Goal: Task Accomplishment & Management: Use online tool/utility

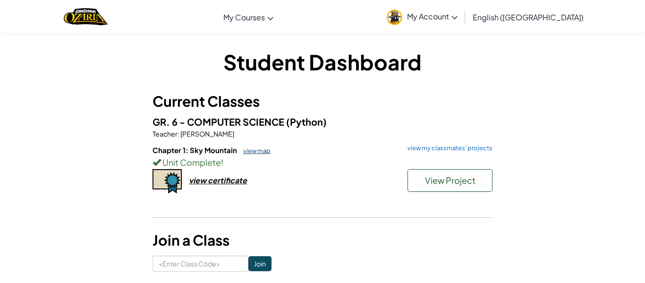
click at [265, 152] on link "view map" at bounding box center [254, 151] width 32 height 8
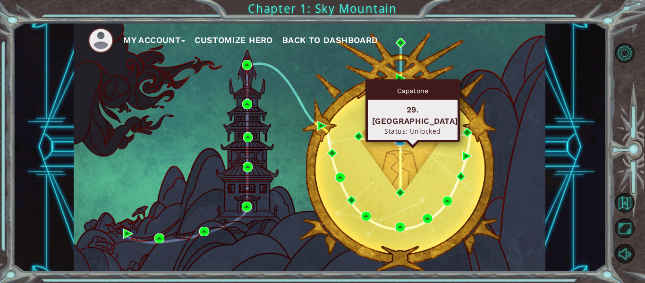
click at [398, 136] on img at bounding box center [400, 140] width 10 height 10
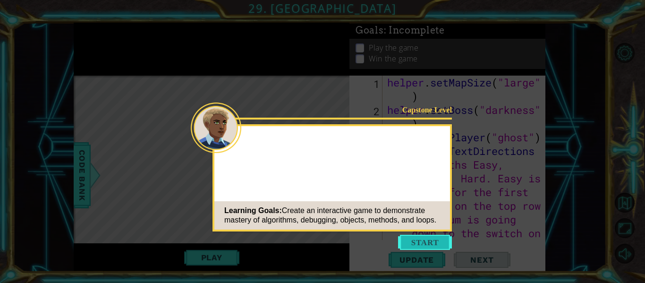
click at [432, 238] on button "Start" at bounding box center [425, 242] width 54 height 15
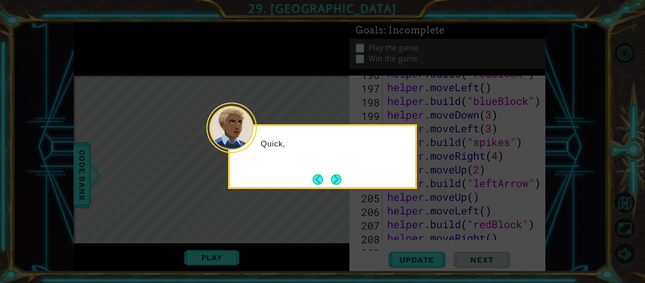
scroll to position [3135, 0]
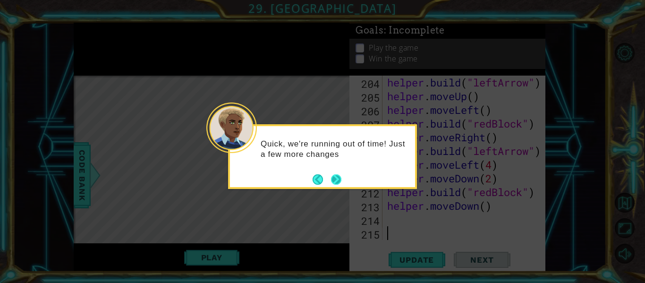
click at [330, 178] on button "Next" at bounding box center [335, 179] width 11 height 11
click at [341, 181] on button "Next" at bounding box center [336, 179] width 10 height 10
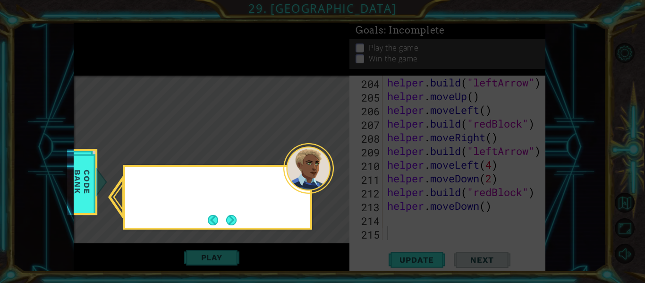
click at [342, 181] on icon at bounding box center [322, 141] width 645 height 283
click at [230, 219] on button "Next" at bounding box center [231, 220] width 10 height 10
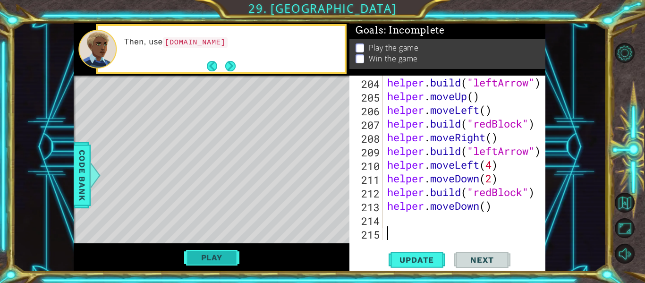
click at [218, 253] on button "Play" at bounding box center [211, 257] width 55 height 18
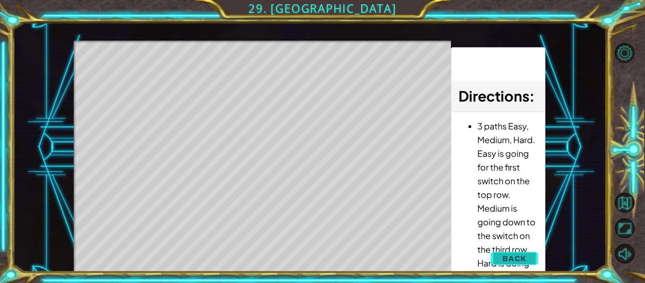
click at [528, 266] on button "Back" at bounding box center [515, 258] width 48 height 19
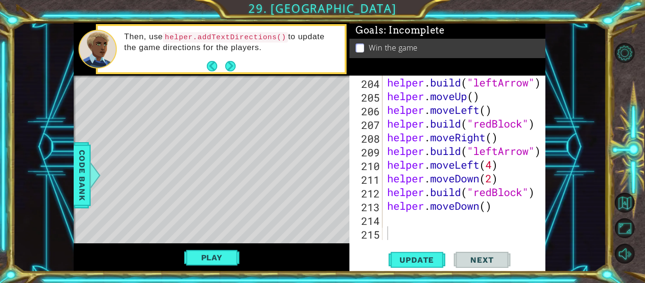
click at [407, 237] on div "helper . build ( "leftArrow" ) helper . moveUp ( ) helper . moveLeft ( ) helper…" at bounding box center [466, 172] width 163 height 192
click at [409, 247] on div "204 205 206 207 208 209 210 211 212 213 214 215 helper . build ( "leftArrow" ) …" at bounding box center [447, 174] width 196 height 196
click at [410, 254] on button "Update" at bounding box center [417, 259] width 57 height 19
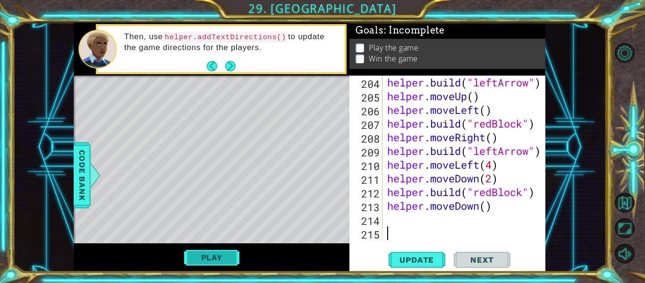
click at [220, 256] on button "Play" at bounding box center [211, 257] width 55 height 18
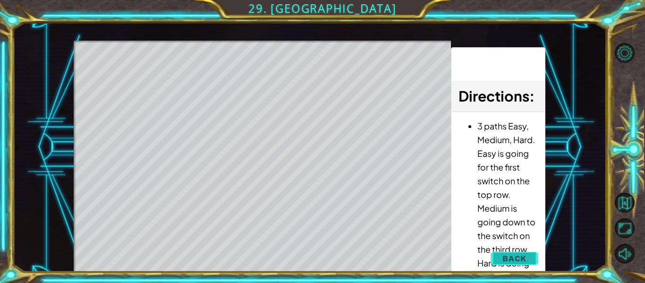
click at [494, 249] on button "Back" at bounding box center [515, 258] width 48 height 19
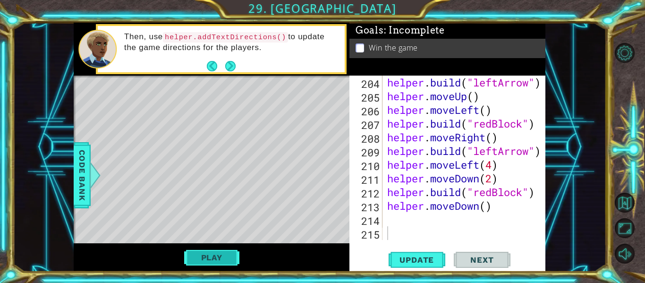
click at [225, 265] on button "Play" at bounding box center [211, 257] width 55 height 18
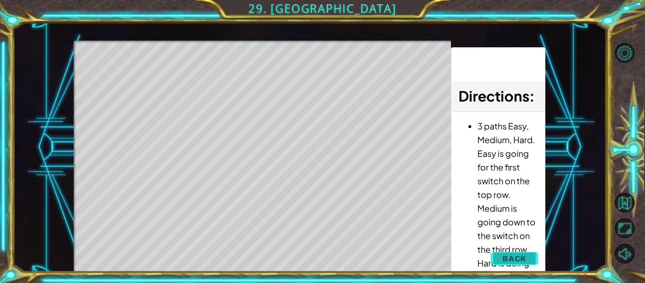
click at [495, 257] on button "Back" at bounding box center [515, 258] width 48 height 19
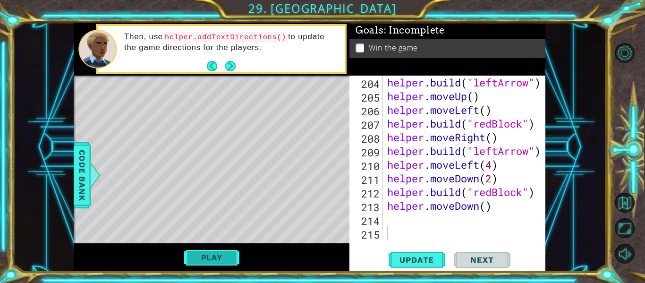
click at [195, 254] on button "Play" at bounding box center [211, 257] width 55 height 18
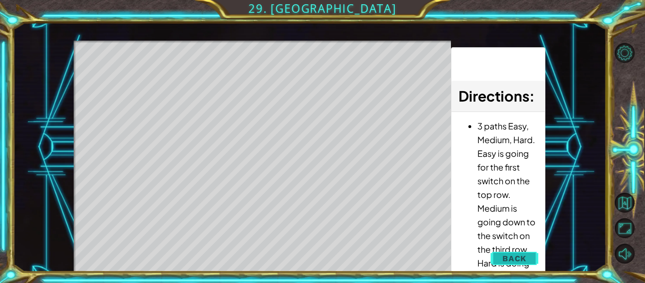
click at [505, 260] on span "Back" at bounding box center [514, 258] width 24 height 9
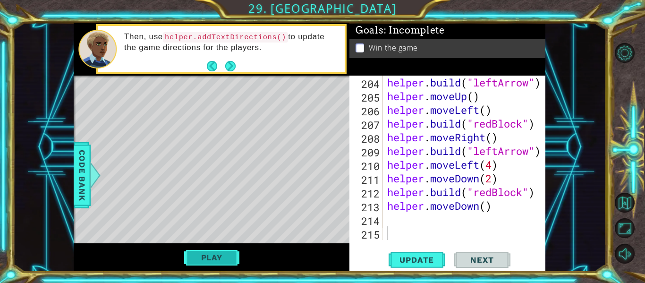
click at [202, 250] on button "Play" at bounding box center [211, 257] width 55 height 18
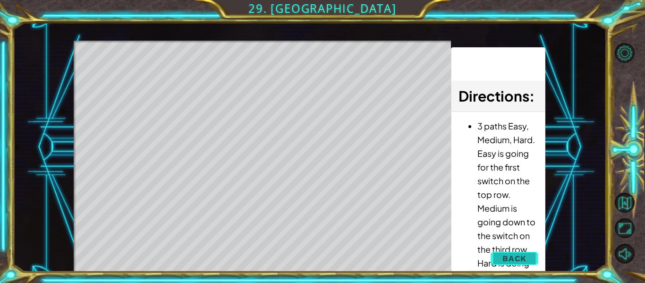
click at [526, 265] on button "Back" at bounding box center [515, 258] width 48 height 19
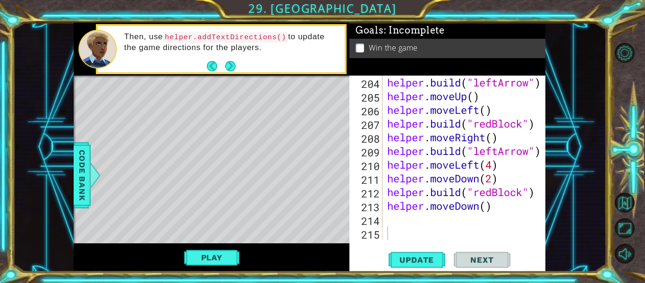
click at [240, 257] on div "Play" at bounding box center [212, 257] width 276 height 28
click at [237, 260] on button "Play" at bounding box center [211, 257] width 55 height 18
